Goal: Find contact information: Find contact information

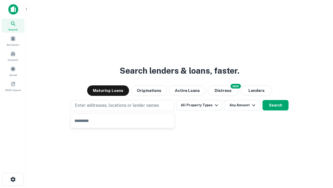
type input "**********"
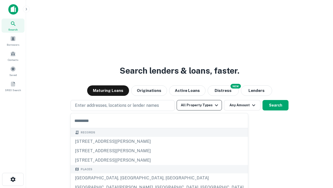
click at [200, 105] on button "All Property Types" at bounding box center [199, 105] width 45 height 10
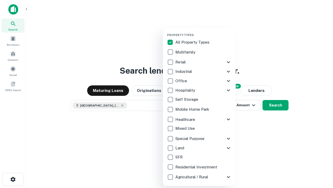
click at [204, 32] on button "button" at bounding box center [203, 32] width 73 height 0
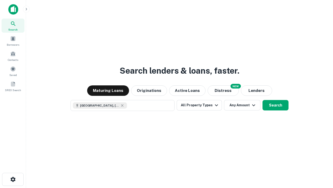
scroll to position [8, 0]
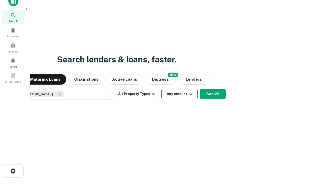
click at [162, 89] on button "Any Amount" at bounding box center [180, 94] width 36 height 10
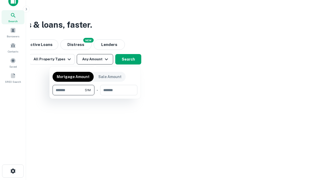
type input "*******"
click at [95, 95] on button "button" at bounding box center [95, 95] width 85 height 0
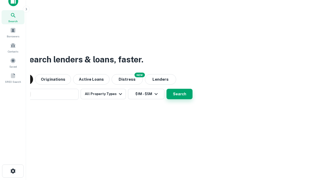
click at [167, 89] on button "Search" at bounding box center [180, 94] width 26 height 10
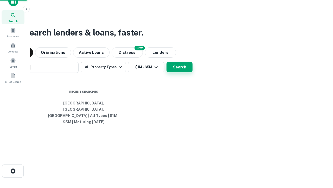
scroll to position [17, 147]
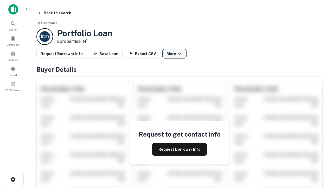
click at [175, 54] on button "More" at bounding box center [175, 53] width 24 height 9
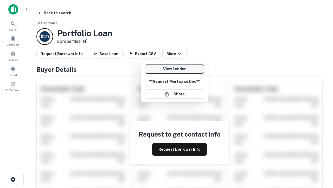
click at [175, 69] on link "View Lender" at bounding box center [174, 68] width 59 height 9
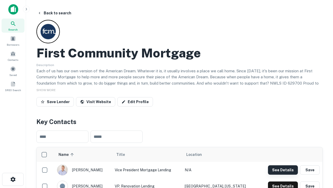
click at [283, 169] on button "See Details" at bounding box center [283, 169] width 30 height 9
click at [13, 179] on icon "button" at bounding box center [13, 179] width 6 height 6
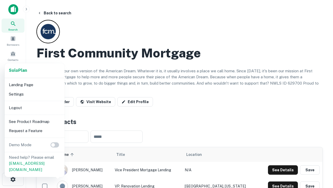
click at [34, 107] on li "Logout" at bounding box center [35, 107] width 56 height 9
